Goal: Find specific page/section: Find specific page/section

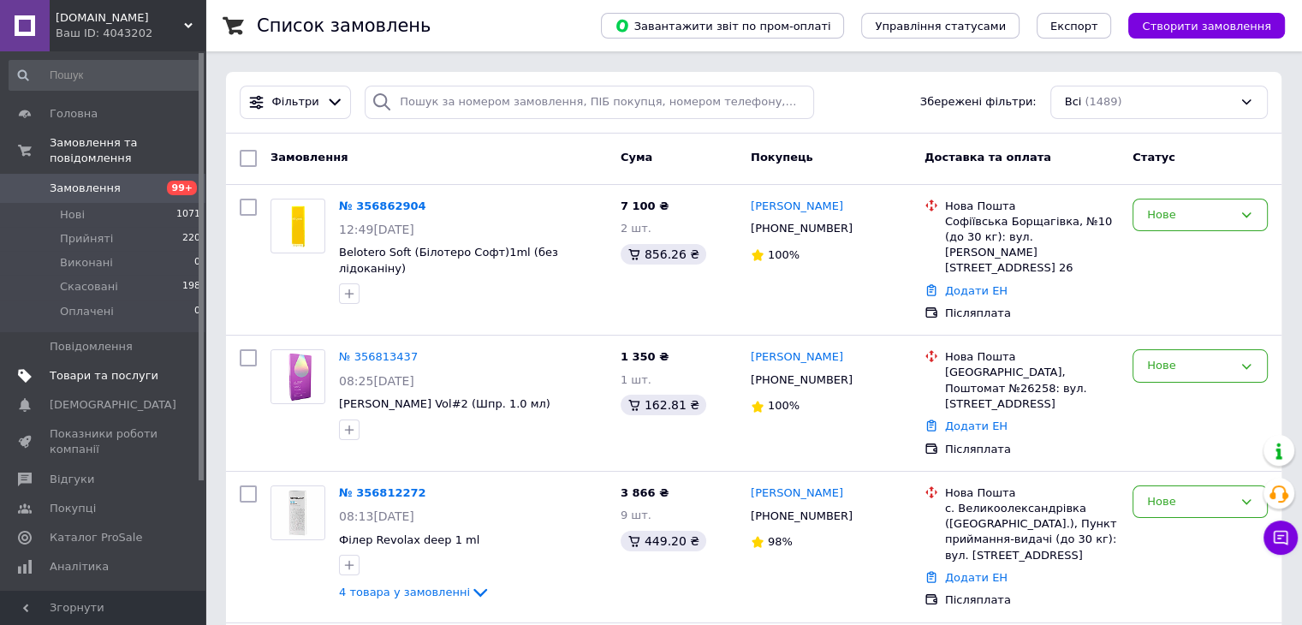
click at [90, 368] on span "Товари та послуги" at bounding box center [104, 375] width 109 height 15
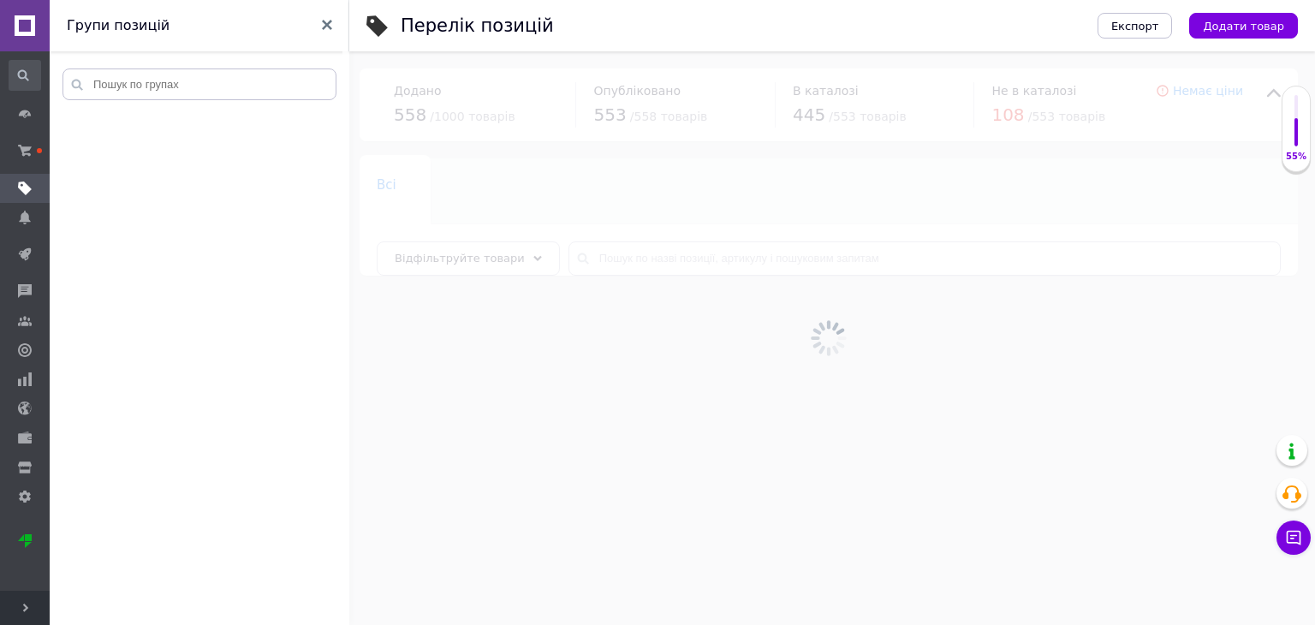
click at [628, 254] on div at bounding box center [828, 338] width 973 height 574
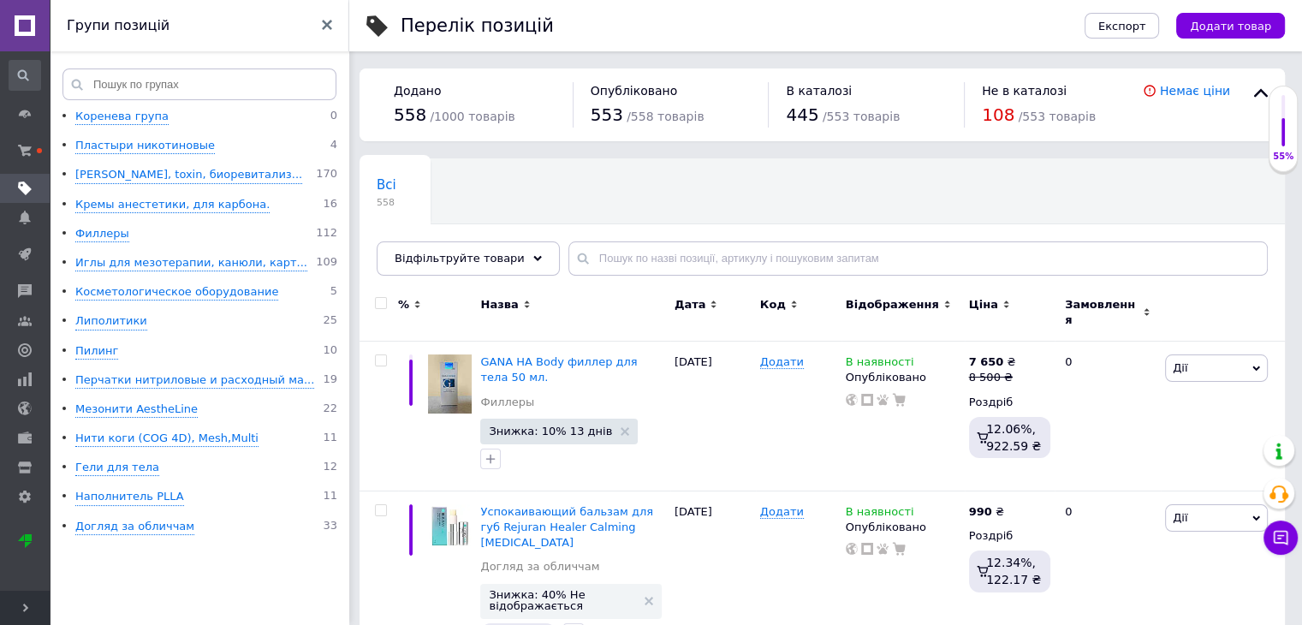
click at [700, 240] on div "Всі 558 Ok Відфільтровано... Зберегти" at bounding box center [822, 225] width 925 height 141
click at [699, 249] on input "text" at bounding box center [917, 258] width 699 height 34
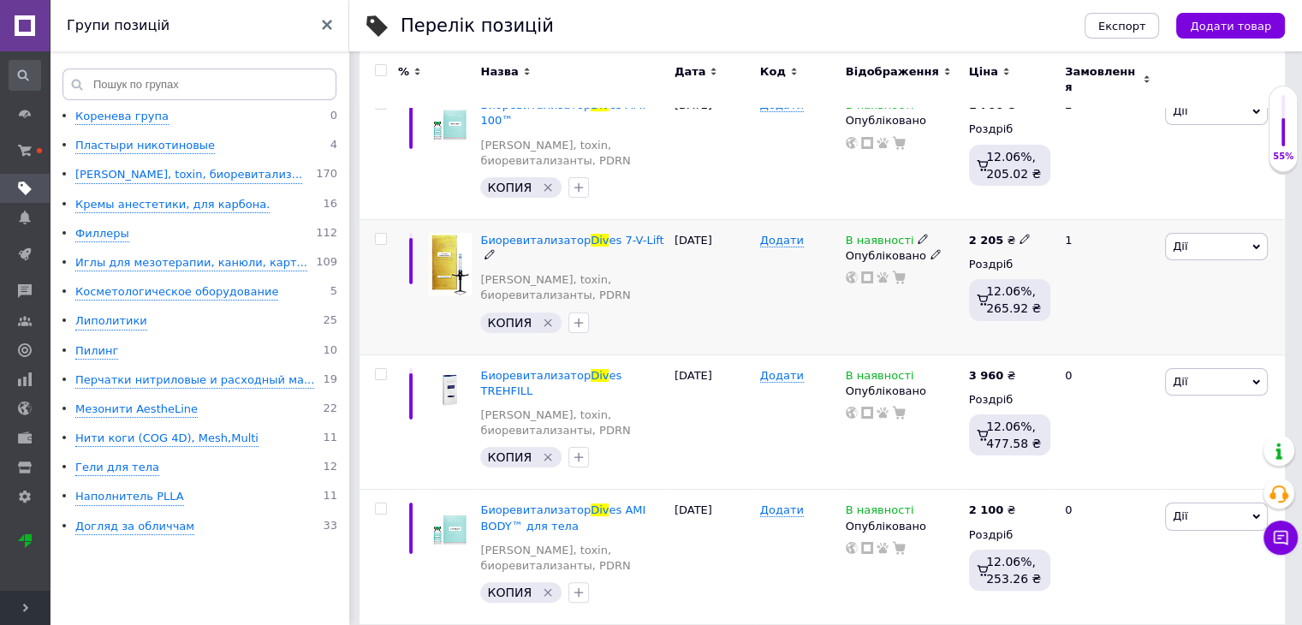
scroll to position [341, 0]
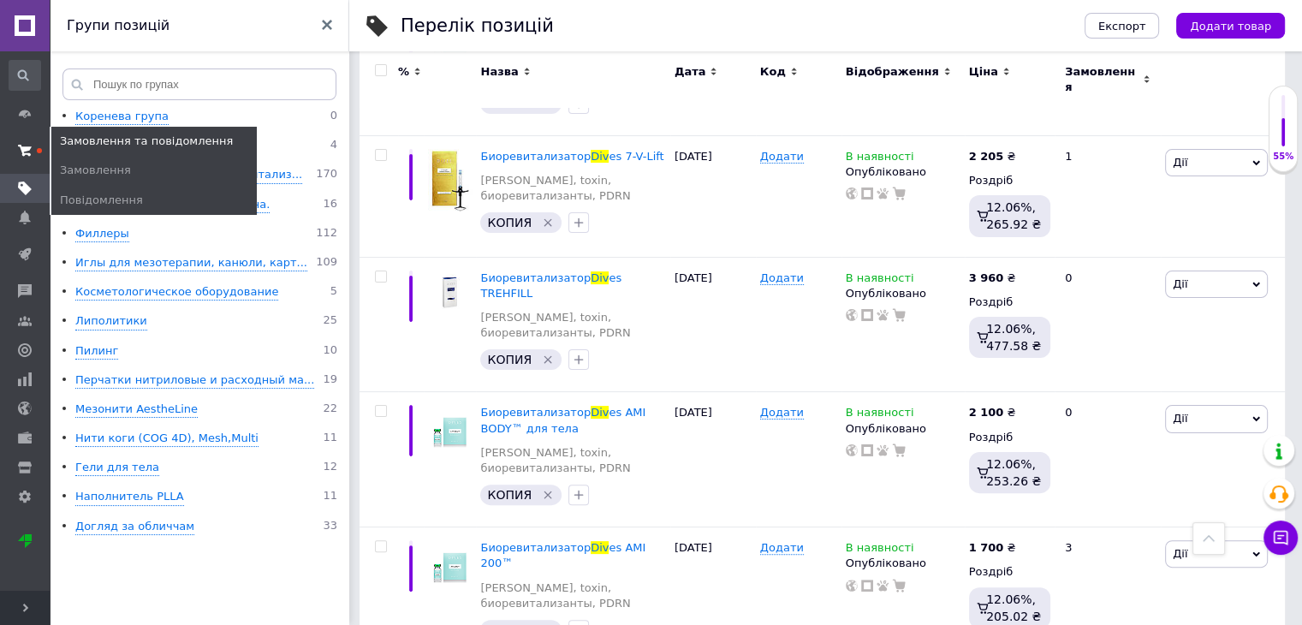
type input "Div"
click at [30, 155] on use at bounding box center [25, 150] width 14 height 11
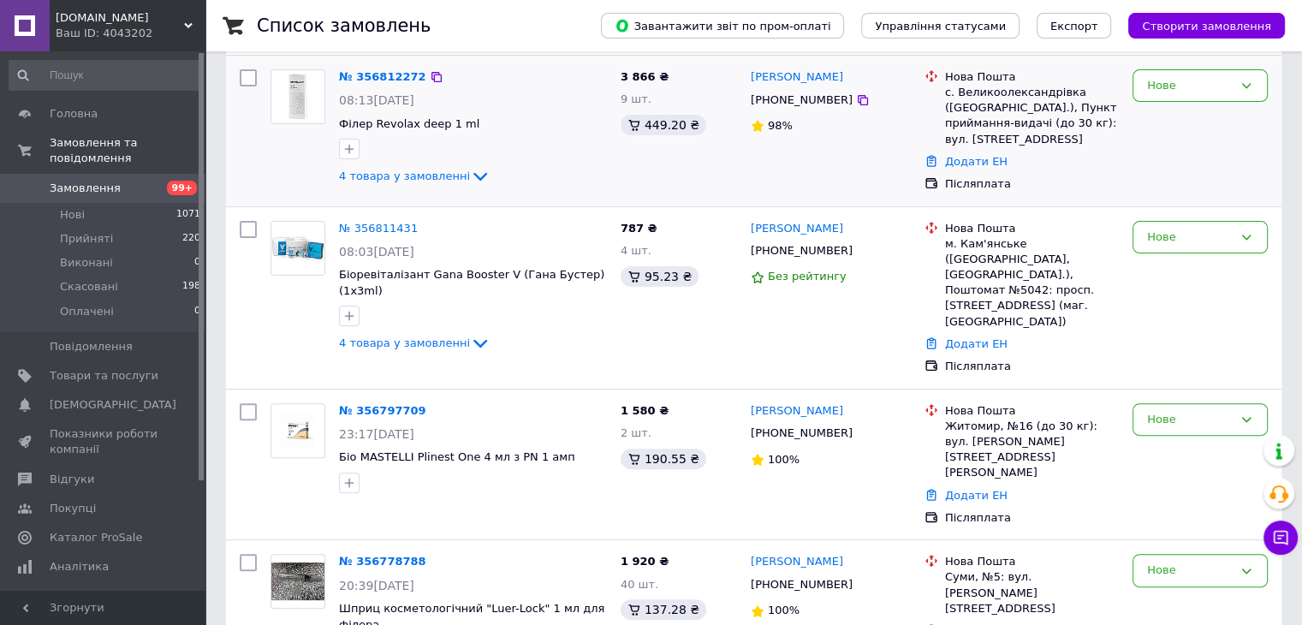
scroll to position [428, 0]
